Goal: Transaction & Acquisition: Book appointment/travel/reservation

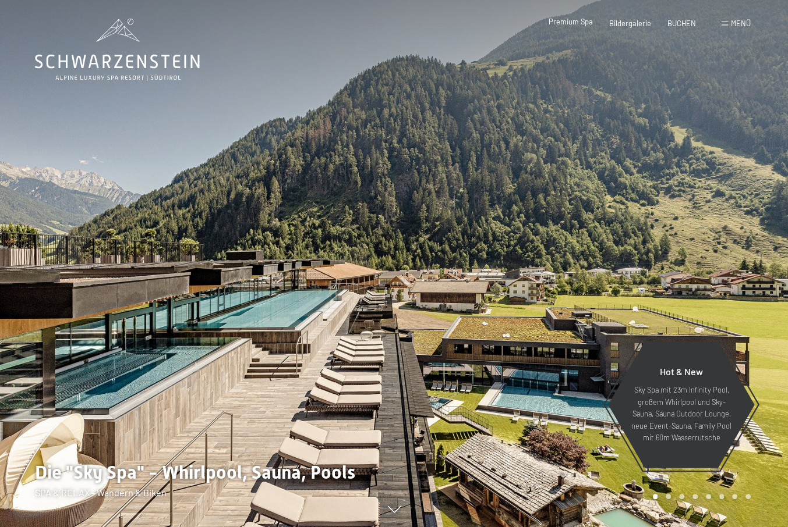
click at [556, 26] on span "Premium Spa" at bounding box center [570, 21] width 44 height 9
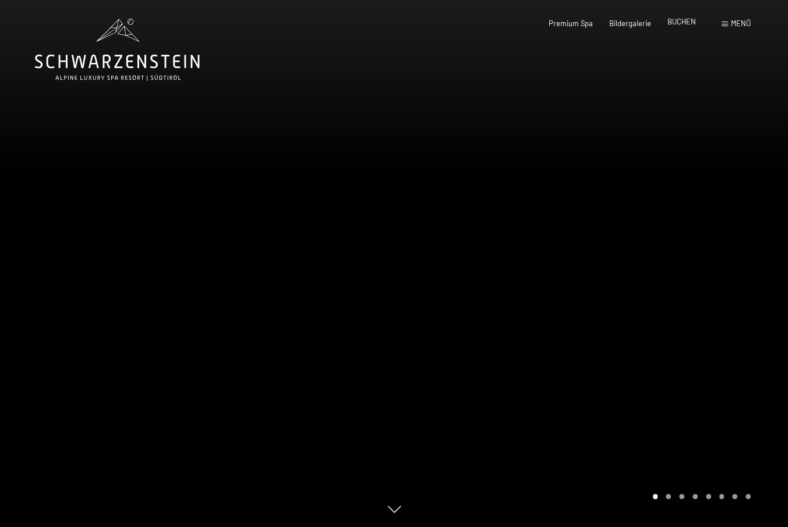
click at [667, 26] on span "BUCHEN" at bounding box center [681, 21] width 29 height 9
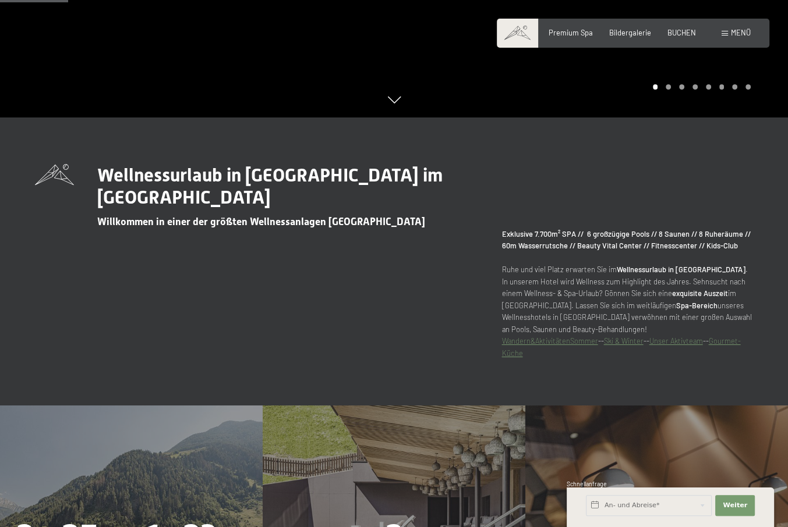
scroll to position [640, 0]
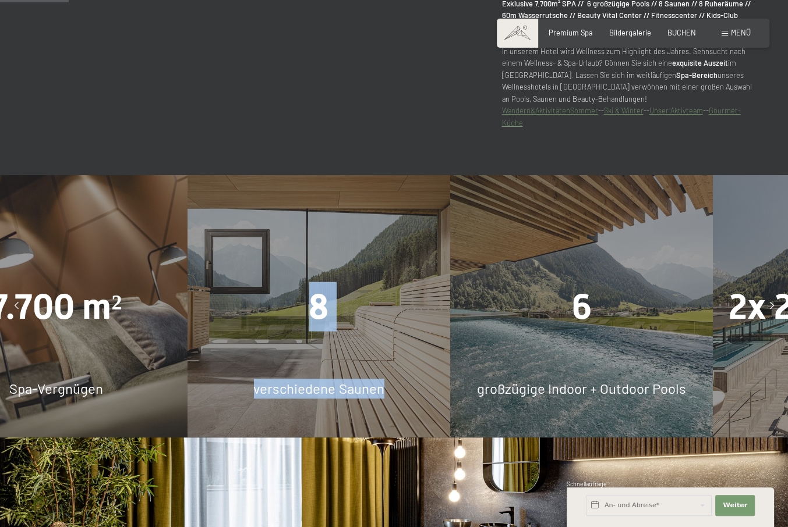
drag, startPoint x: 582, startPoint y: 382, endPoint x: 127, endPoint y: 394, distance: 455.4
click at [187, 394] on div "8 verschiedene Saunen" at bounding box center [318, 306] width 263 height 263
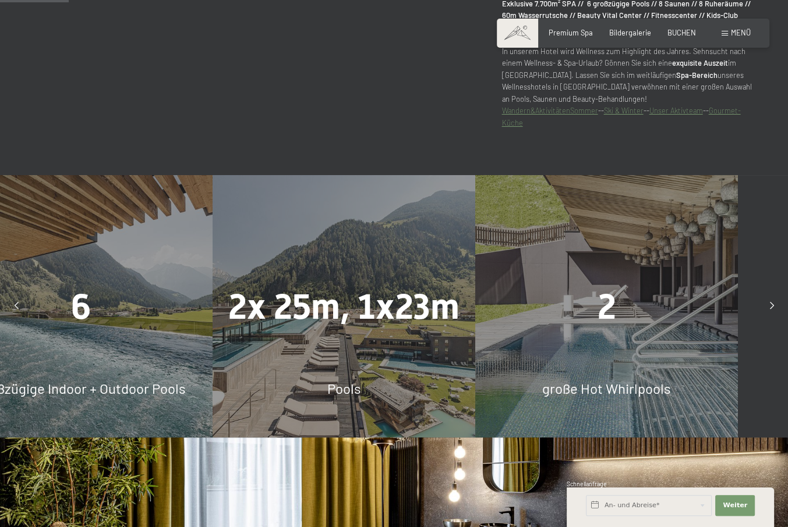
drag, startPoint x: 524, startPoint y: 389, endPoint x: 211, endPoint y: 397, distance: 312.7
click at [211, 397] on div "6 großzügige Indoor + Outdoor Pools" at bounding box center [81, 306] width 263 height 263
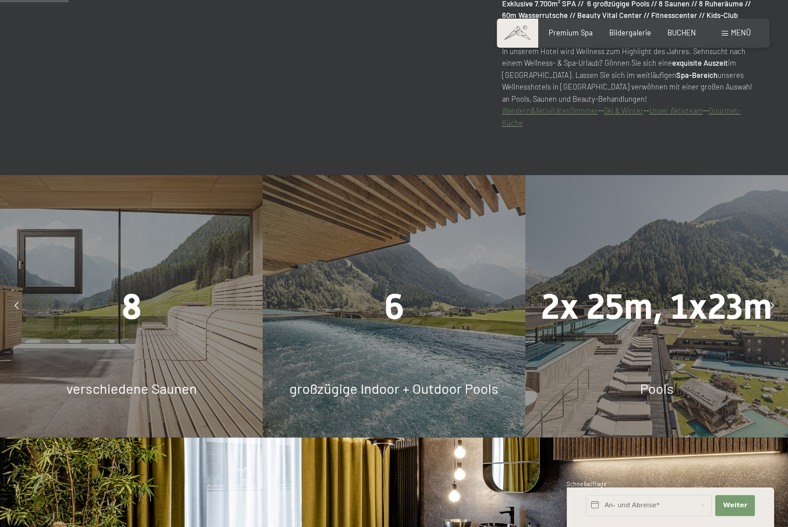
drag, startPoint x: 534, startPoint y: 401, endPoint x: -21, endPoint y: 410, distance: 555.4
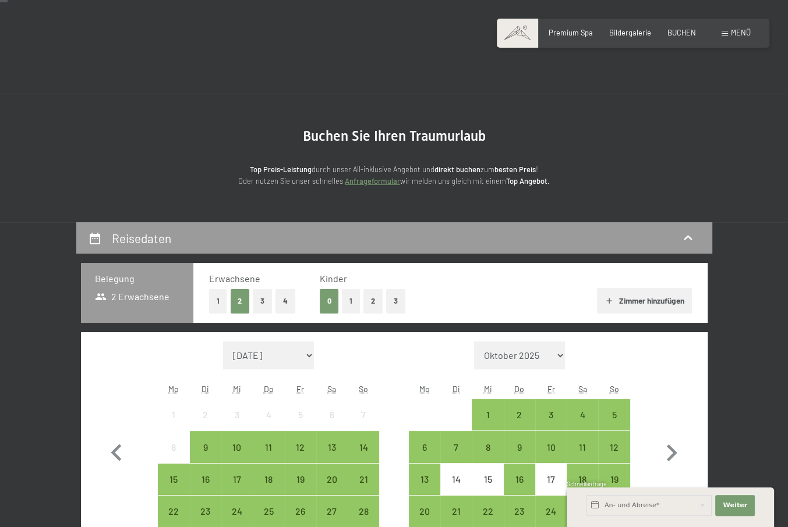
scroll to position [116, 0]
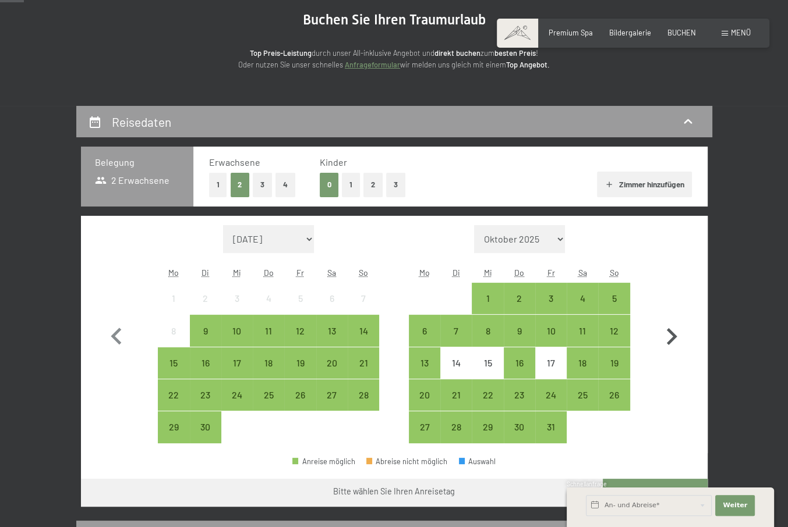
click at [688, 354] on icon "button" at bounding box center [671, 337] width 34 height 34
select select "[DATE]"
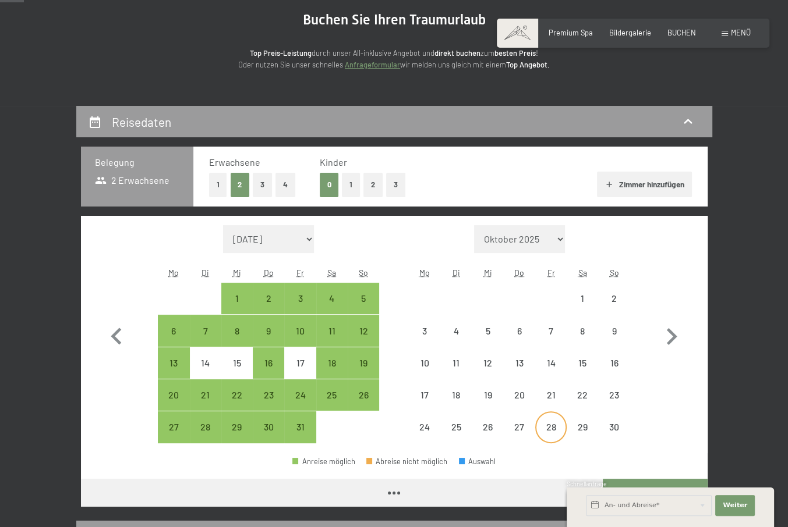
select select "[DATE]"
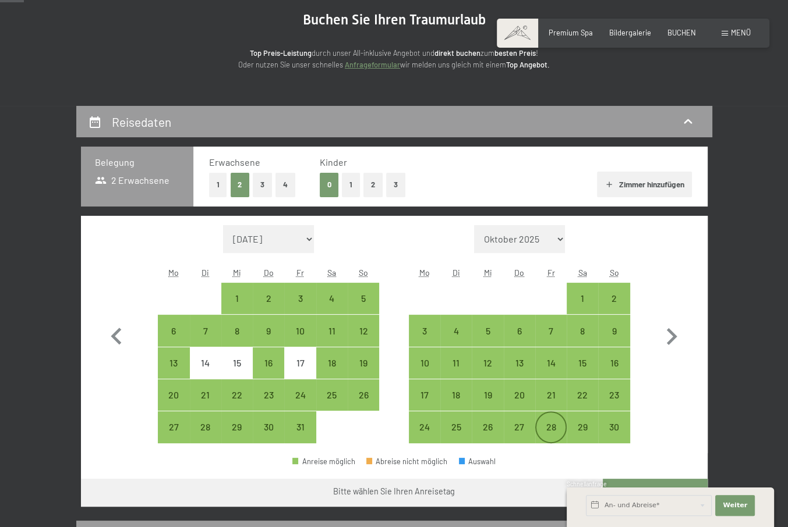
click at [551, 452] on div "28" at bounding box center [550, 437] width 29 height 29
select select "[DATE]"
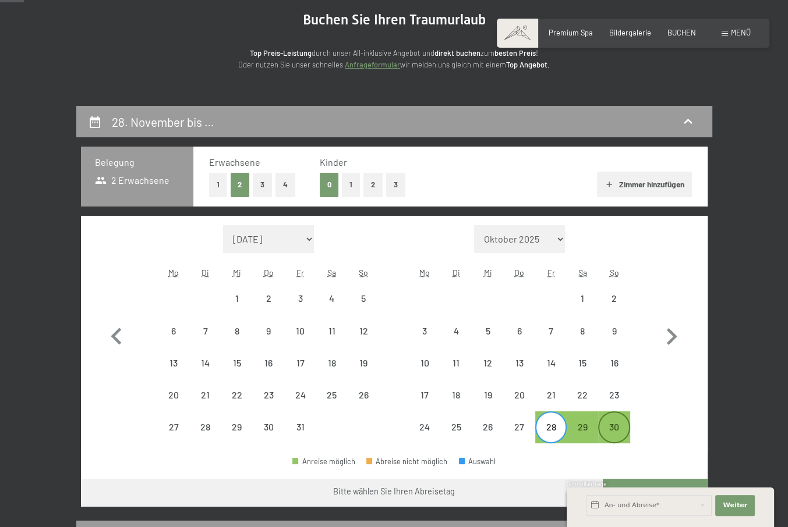
click at [628, 452] on div "30" at bounding box center [613, 437] width 29 height 29
select select "[DATE]"
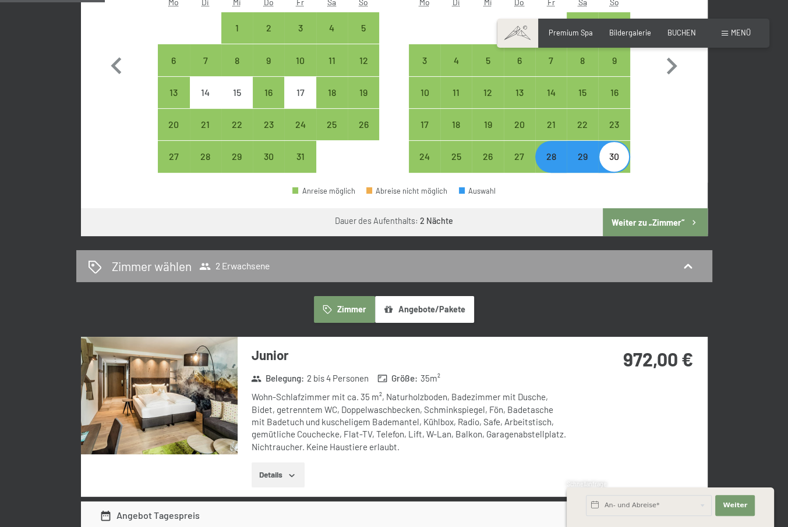
scroll to position [407, 0]
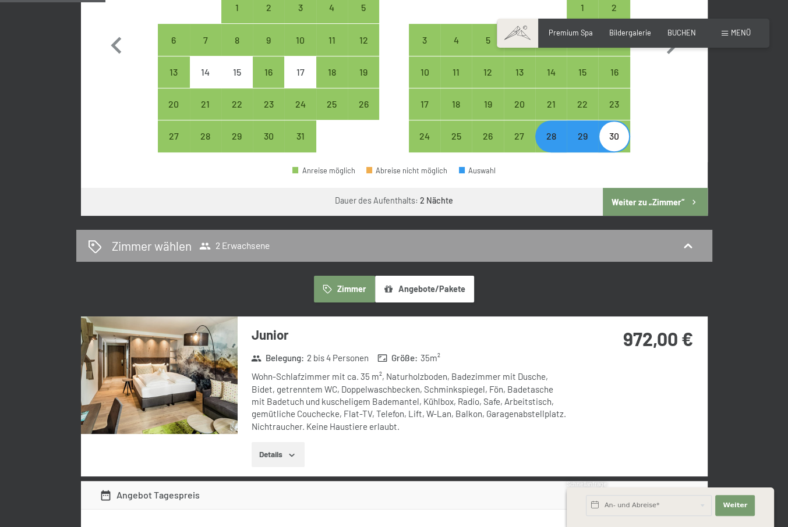
click at [706, 216] on button "Weiter zu „Zimmer“" at bounding box center [654, 202] width 104 height 28
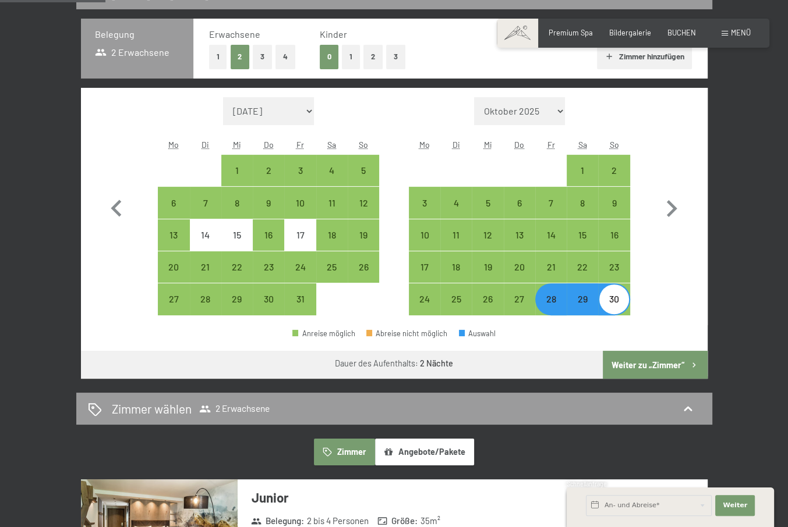
select select "[DATE]"
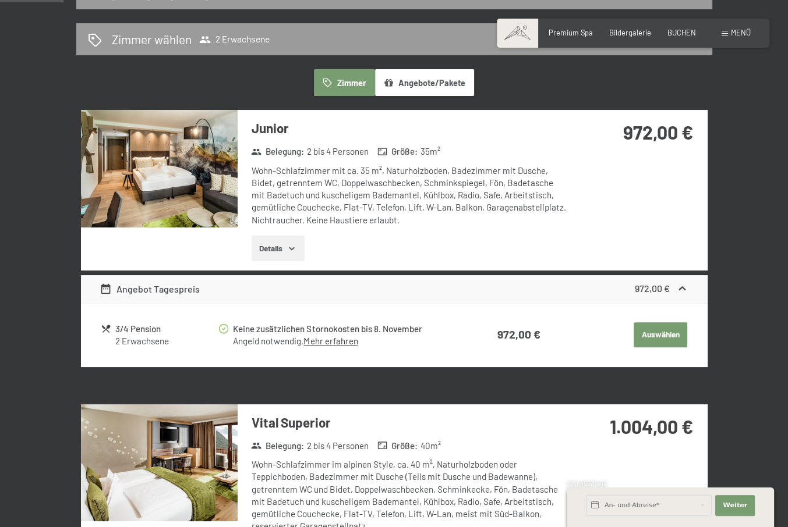
click at [687, 348] on button "Auswählen" at bounding box center [660, 335] width 54 height 26
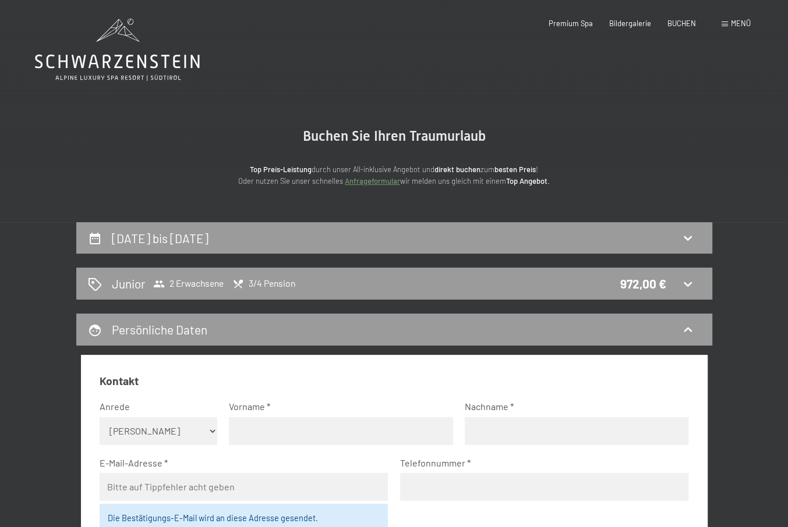
scroll to position [0, 0]
click at [570, 187] on p "Top Preis-Leistung durch unser All-inklusive Angebot und direkt buchen zum best…" at bounding box center [394, 176] width 466 height 24
